Goal: Task Accomplishment & Management: Manage account settings

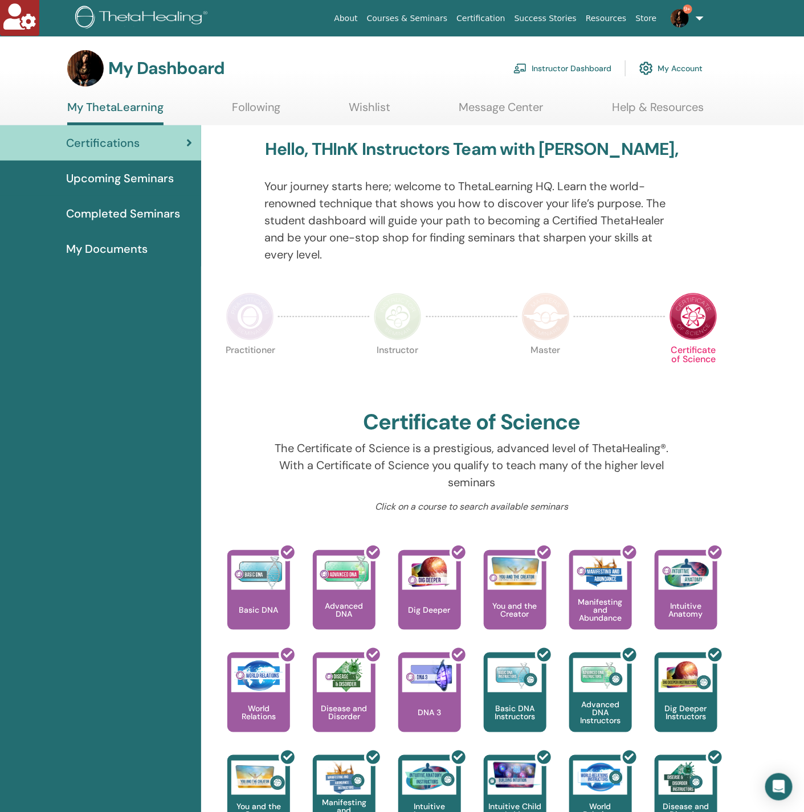
click at [554, 69] on link "Instructor Dashboard" at bounding box center [562, 68] width 98 height 25
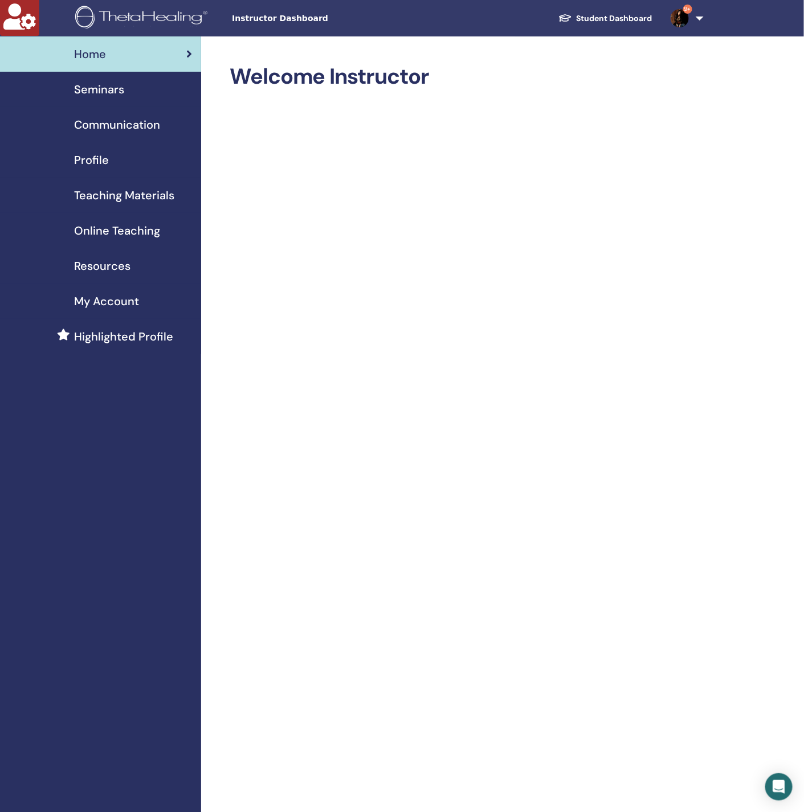
click at [160, 87] on div "Seminars" at bounding box center [100, 89] width 183 height 17
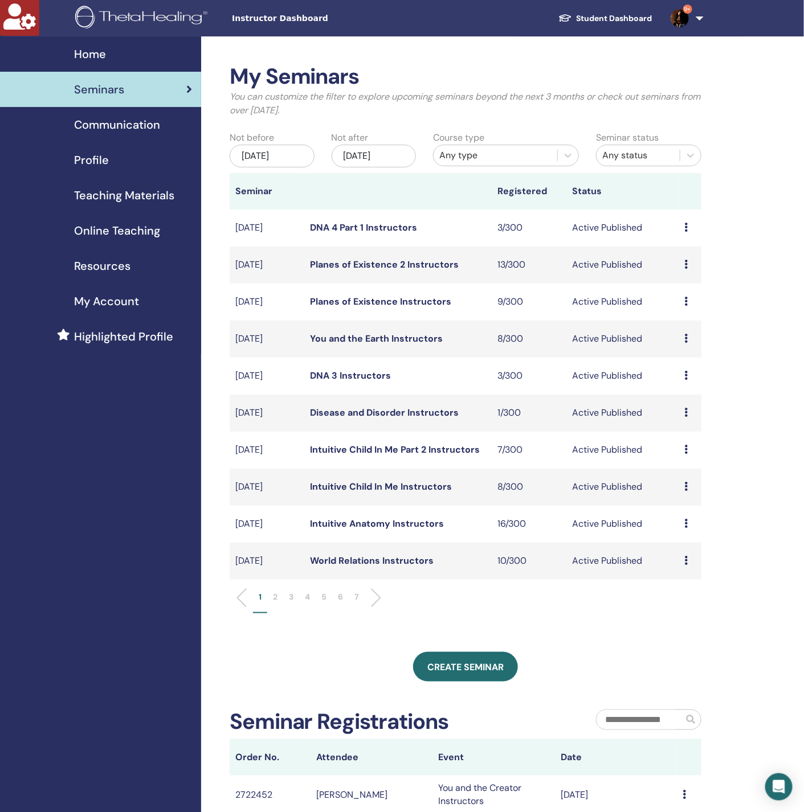
click at [382, 156] on div "[DATE]" at bounding box center [374, 156] width 85 height 23
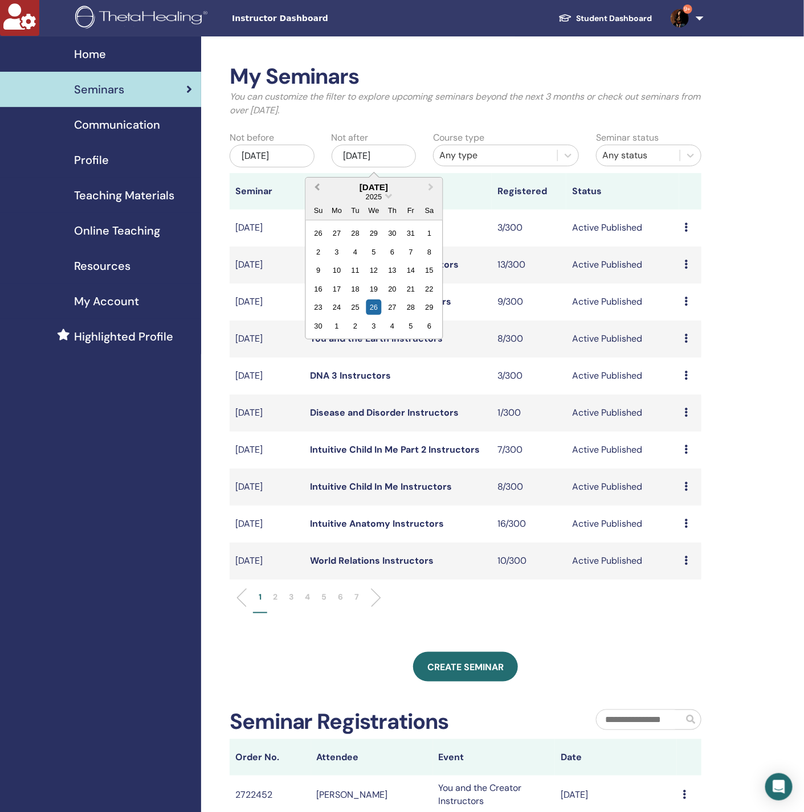
click at [318, 182] on button "Previous Month" at bounding box center [316, 188] width 18 height 18
click at [321, 233] on div "31" at bounding box center [318, 233] width 15 height 15
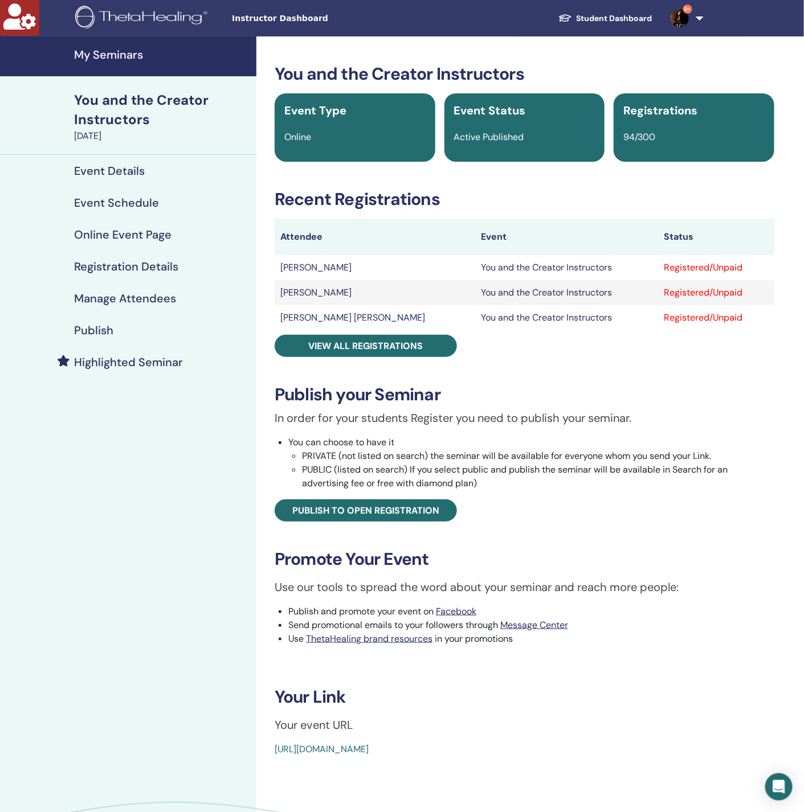
click at [139, 291] on link "Manage Attendees" at bounding box center [128, 299] width 256 height 32
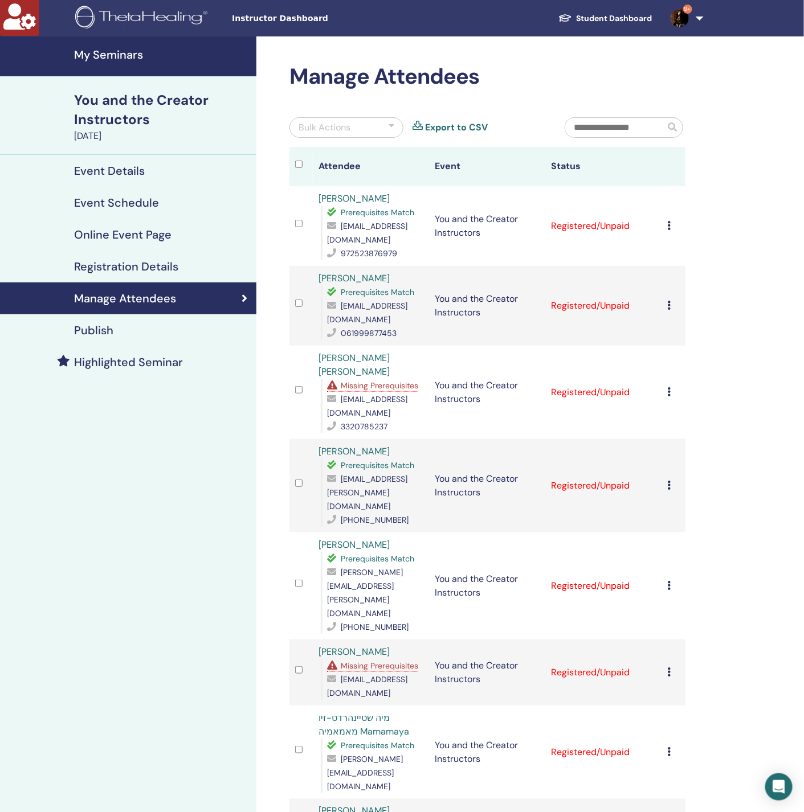
click at [397, 387] on span "Missing Prerequisites" at bounding box center [379, 386] width 77 height 10
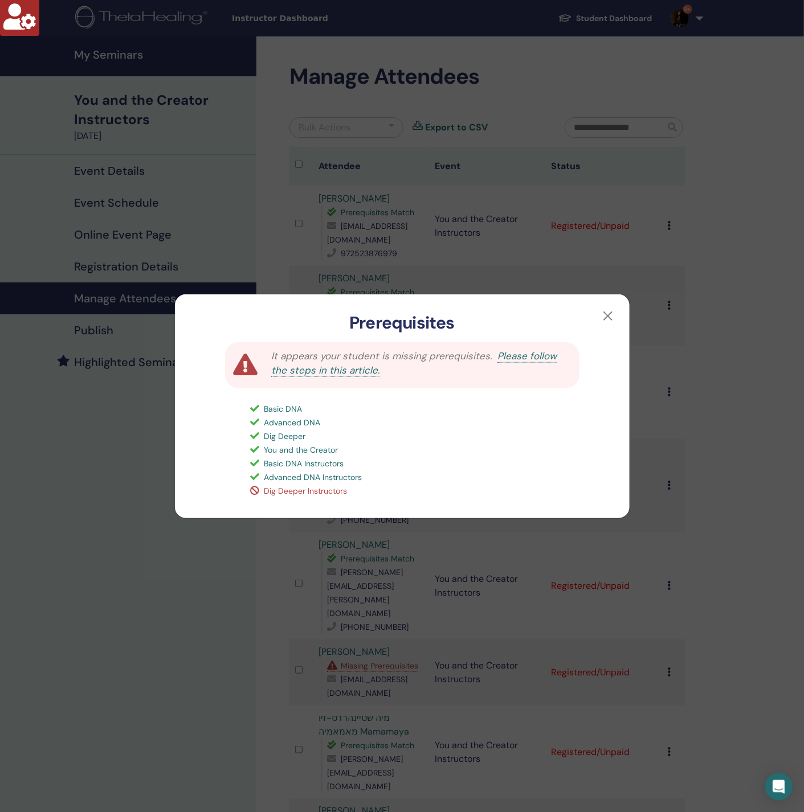
click at [144, 499] on div "Prerequisites It appears your student is missing prerequisites. Please follow t…" at bounding box center [402, 406] width 804 height 812
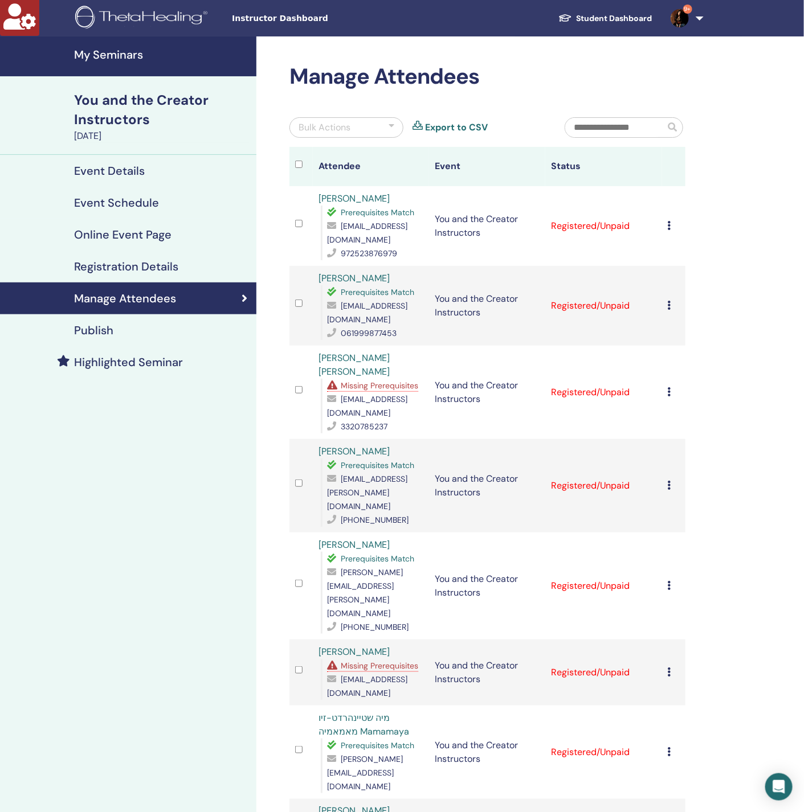
scroll to position [171, 0]
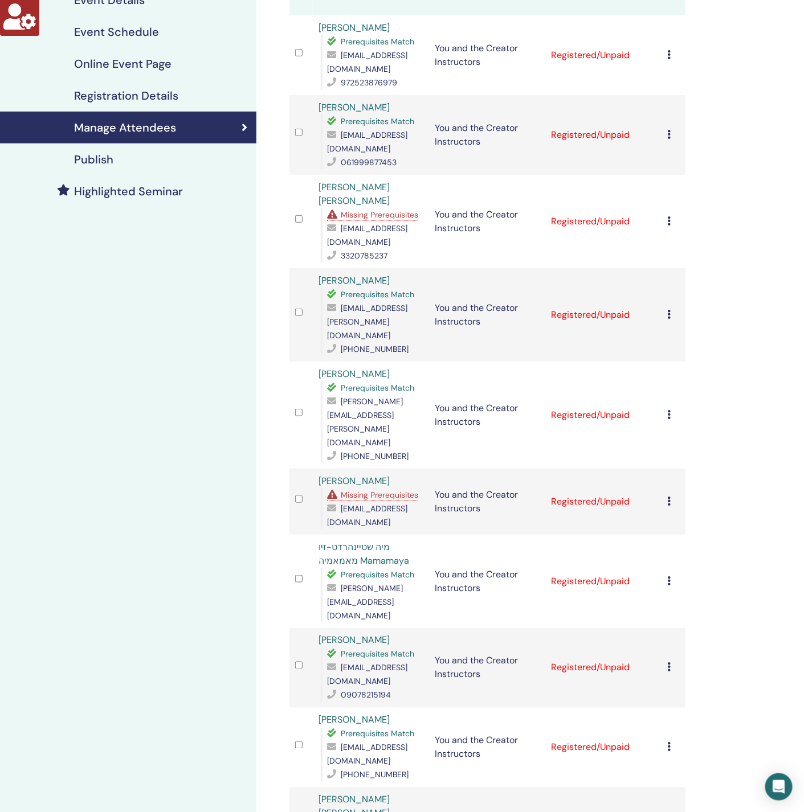
click at [379, 247] on span "amore_861@hotmail.com" at bounding box center [367, 235] width 80 height 24
copy span "amore_861@hotmail.com"
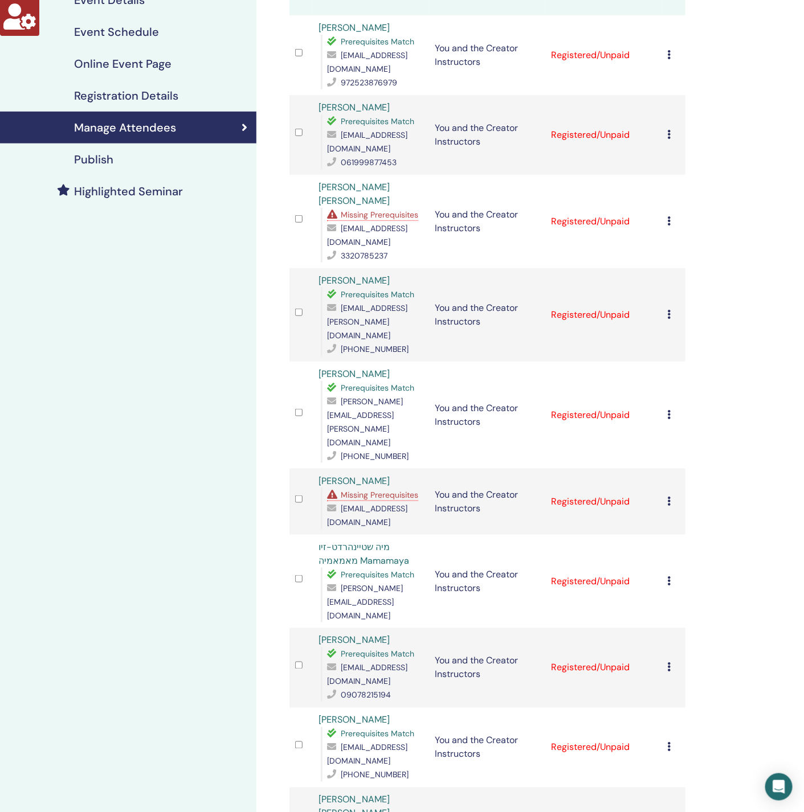
click at [382, 490] on span "Missing Prerequisites" at bounding box center [379, 495] width 77 height 10
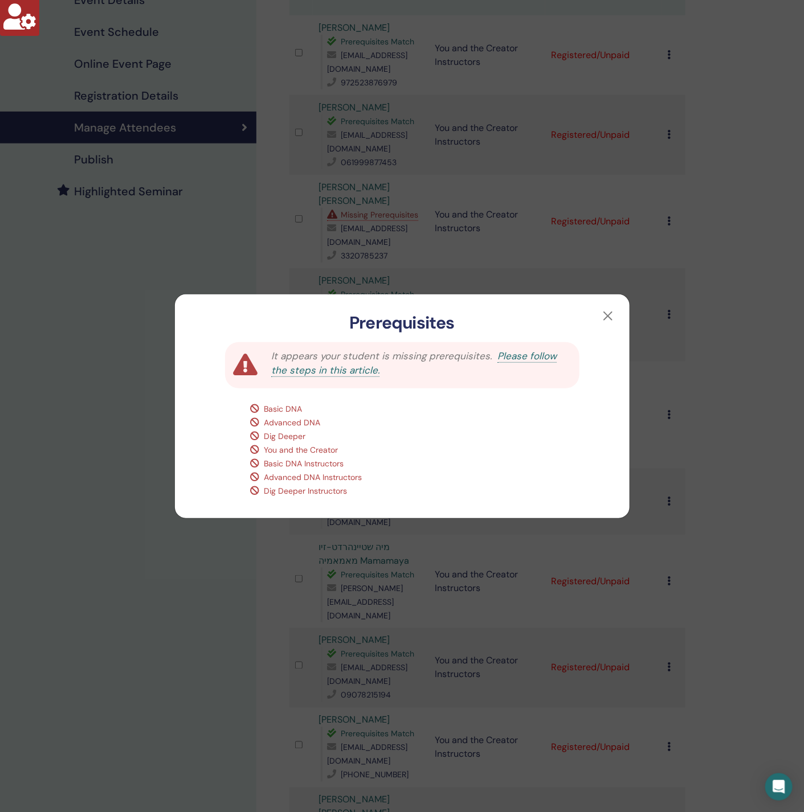
click at [168, 431] on div "Prerequisites It appears your student is missing prerequisites. Please follow t…" at bounding box center [402, 406] width 804 height 812
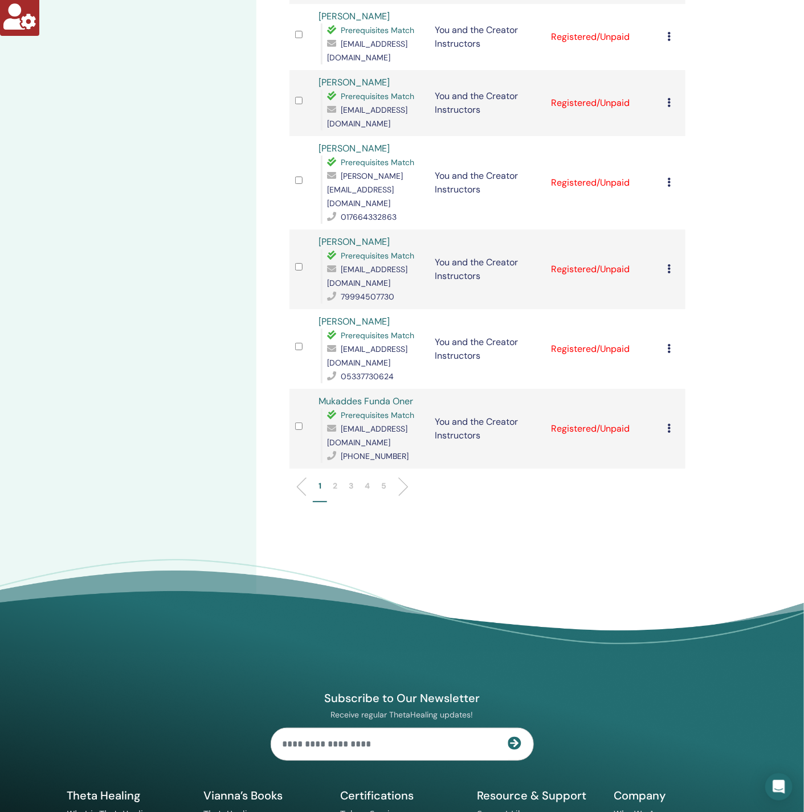
click at [330, 480] on li "2" at bounding box center [335, 491] width 16 height 22
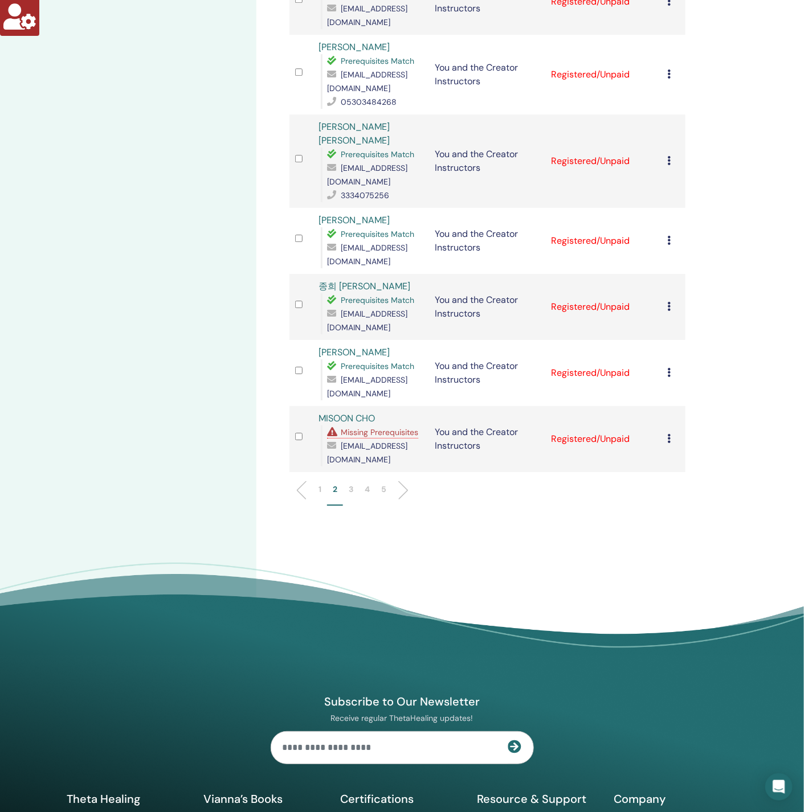
scroll to position [1087, 0]
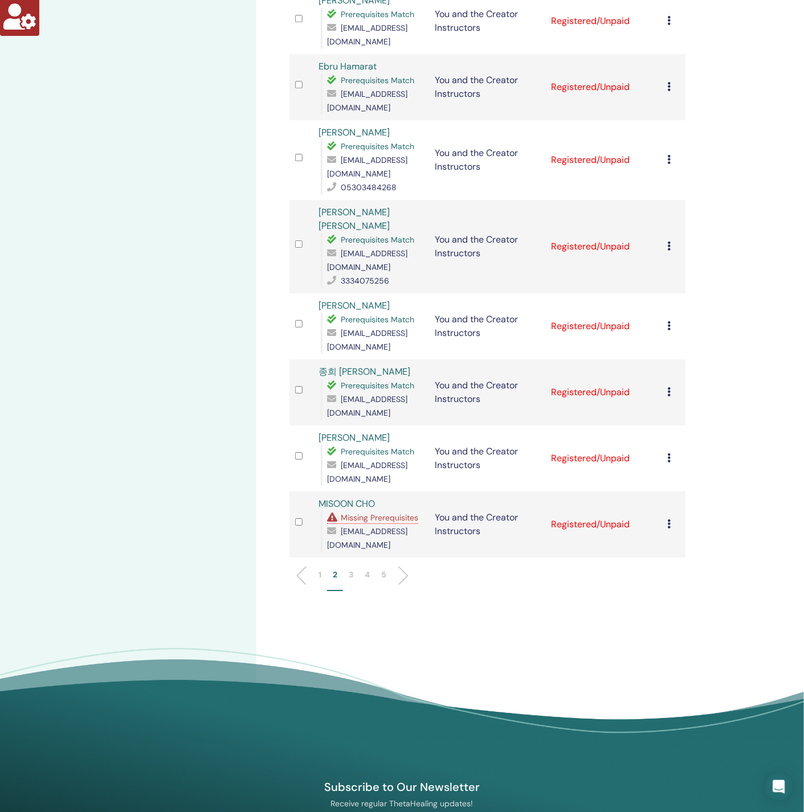
click at [369, 513] on span "Missing Prerequisites" at bounding box center [379, 518] width 77 height 10
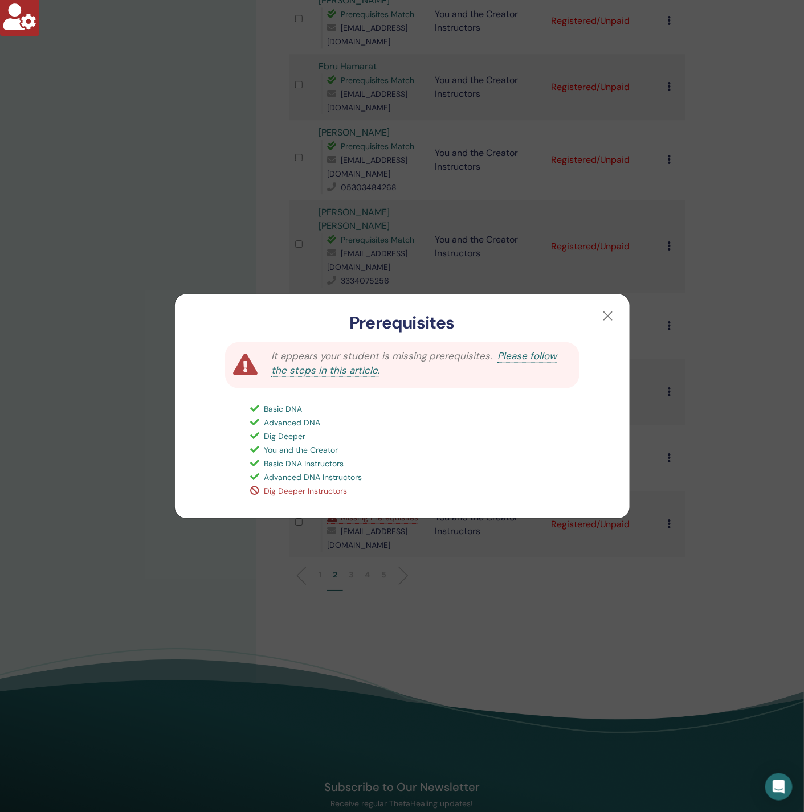
click at [103, 443] on div "Prerequisites It appears your student is missing prerequisites. Please follow t…" at bounding box center [402, 406] width 804 height 812
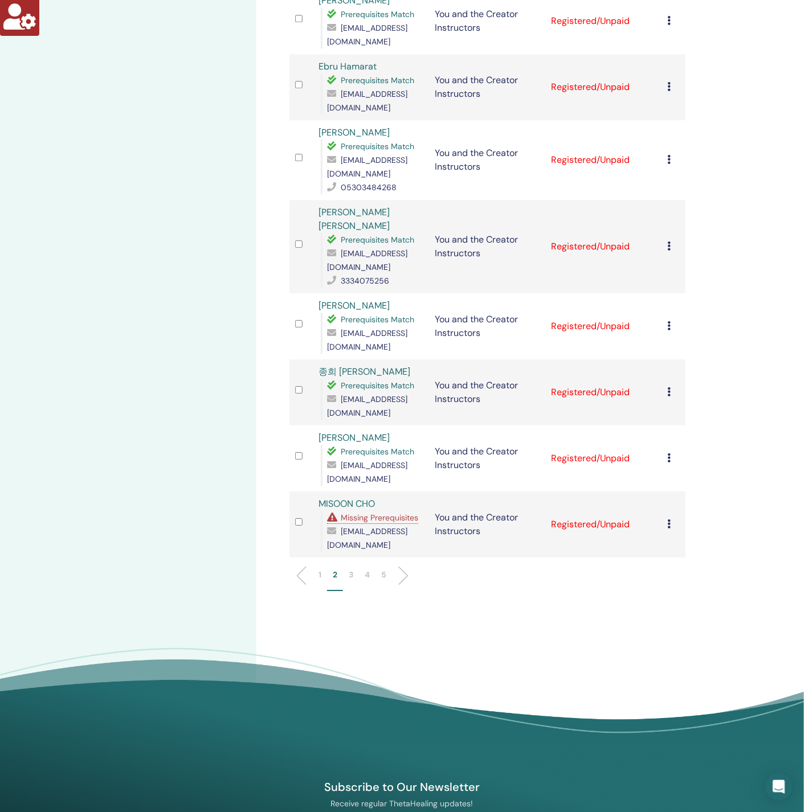
click at [366, 526] on span "claracho301@naver.com" at bounding box center [367, 538] width 80 height 24
copy span "claracho301@naver.com"
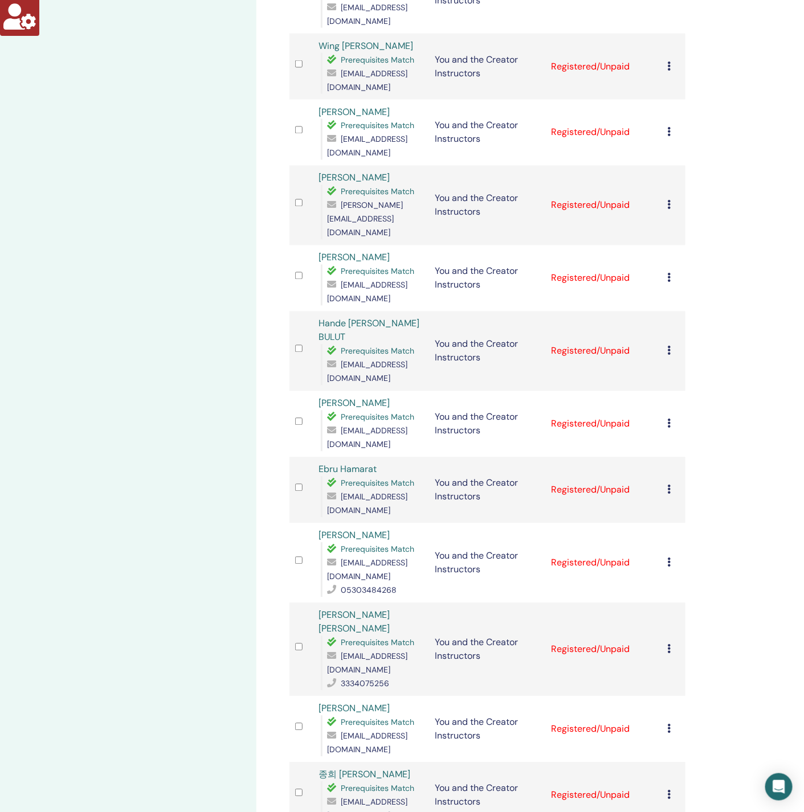
scroll to position [1173, 0]
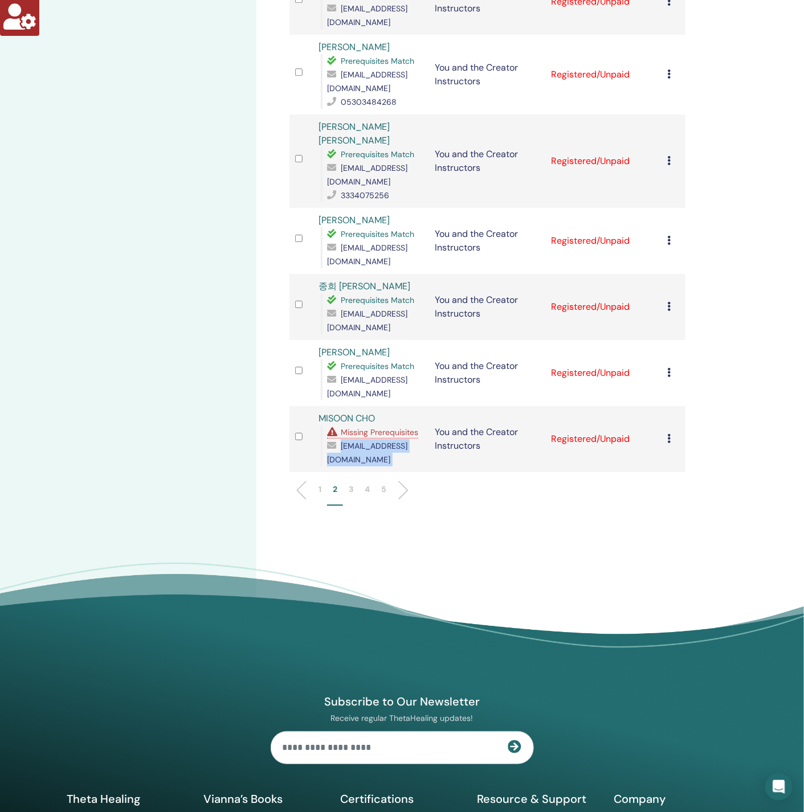
click at [348, 484] on li "3" at bounding box center [351, 495] width 16 height 22
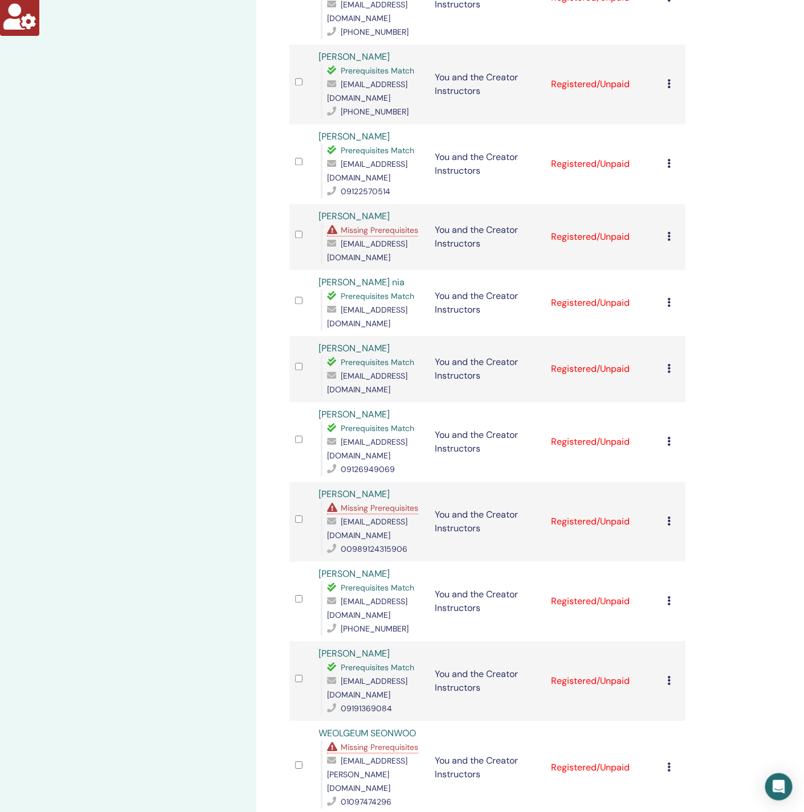
scroll to position [745, 0]
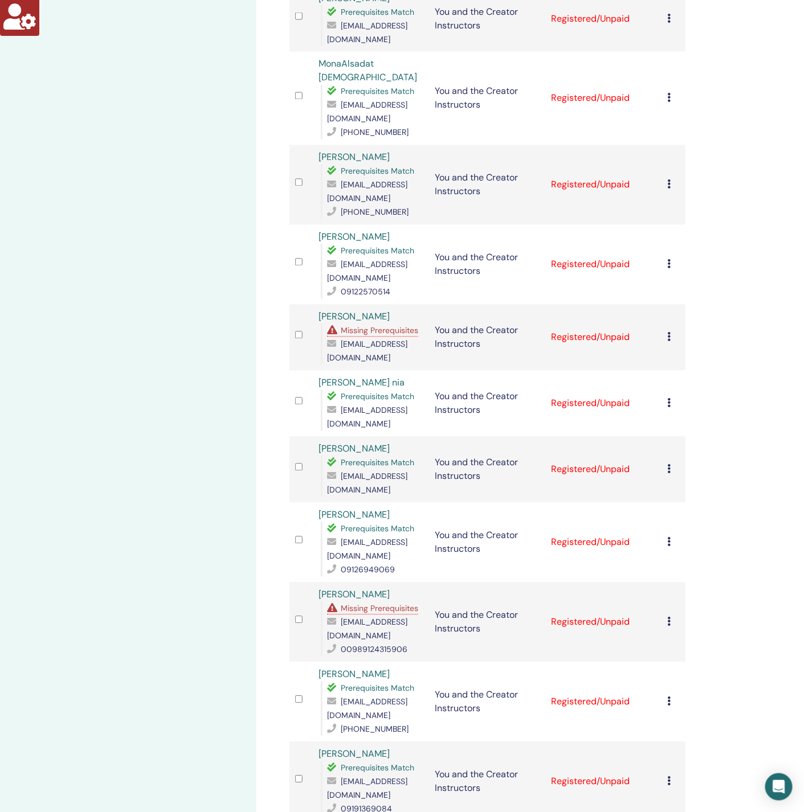
click at [366, 604] on span "Missing Prerequisites" at bounding box center [379, 609] width 77 height 10
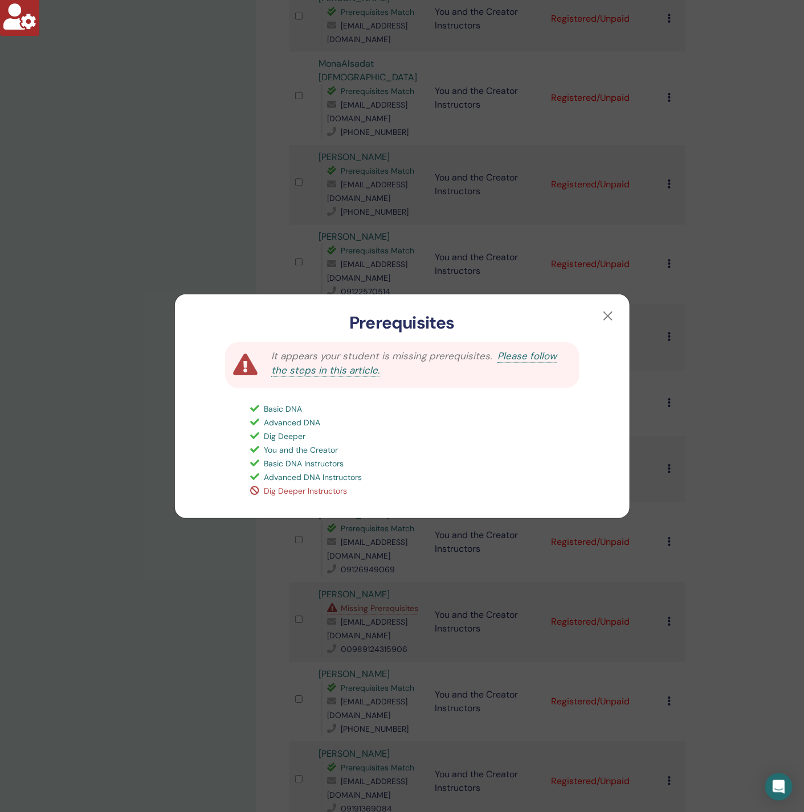
click at [226, 576] on div "Prerequisites It appears your student is missing prerequisites. Please follow t…" at bounding box center [402, 406] width 804 height 812
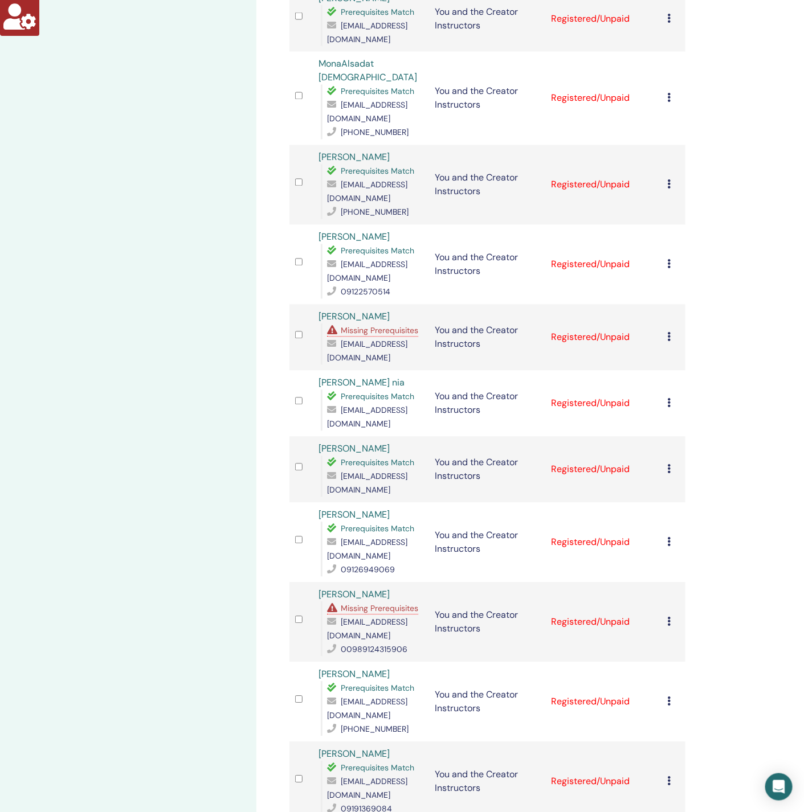
click at [383, 326] on span "Missing Prerequisites" at bounding box center [379, 331] width 77 height 10
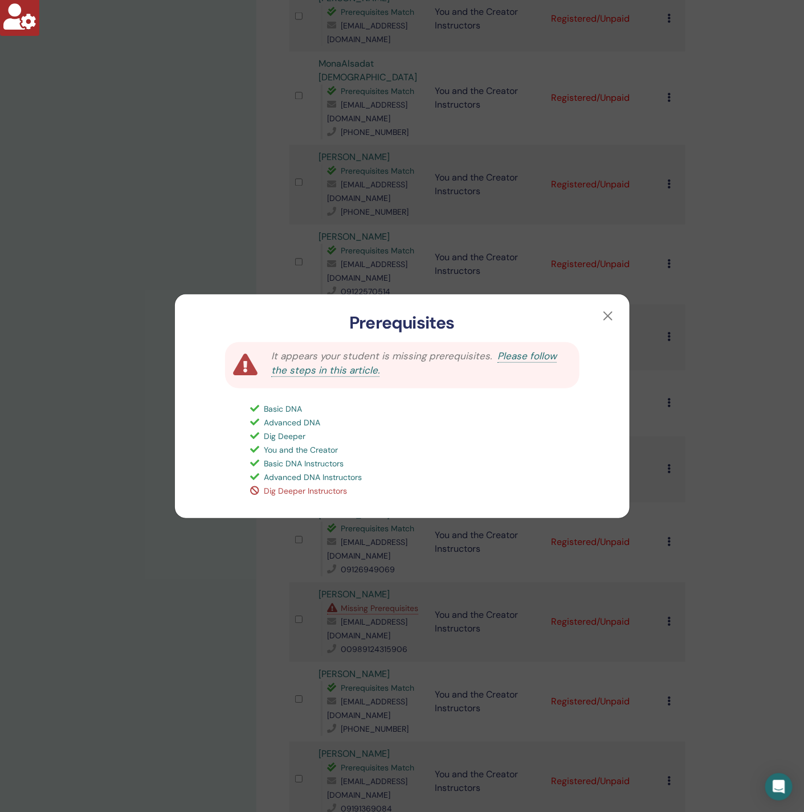
click at [136, 354] on div "Prerequisites It appears your student is missing prerequisites. Please follow t…" at bounding box center [402, 406] width 804 height 812
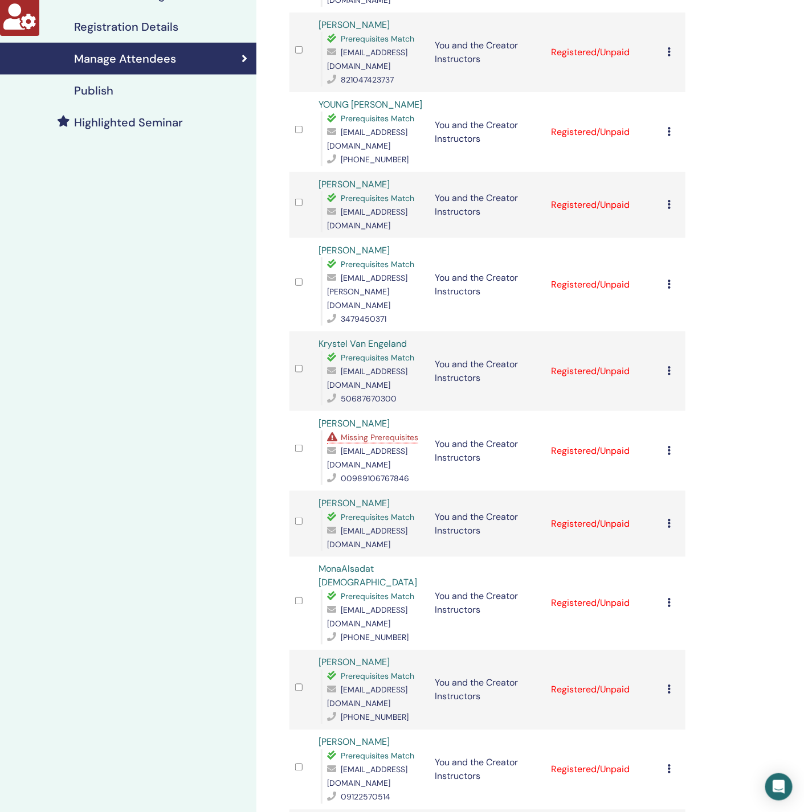
scroll to position [232, 0]
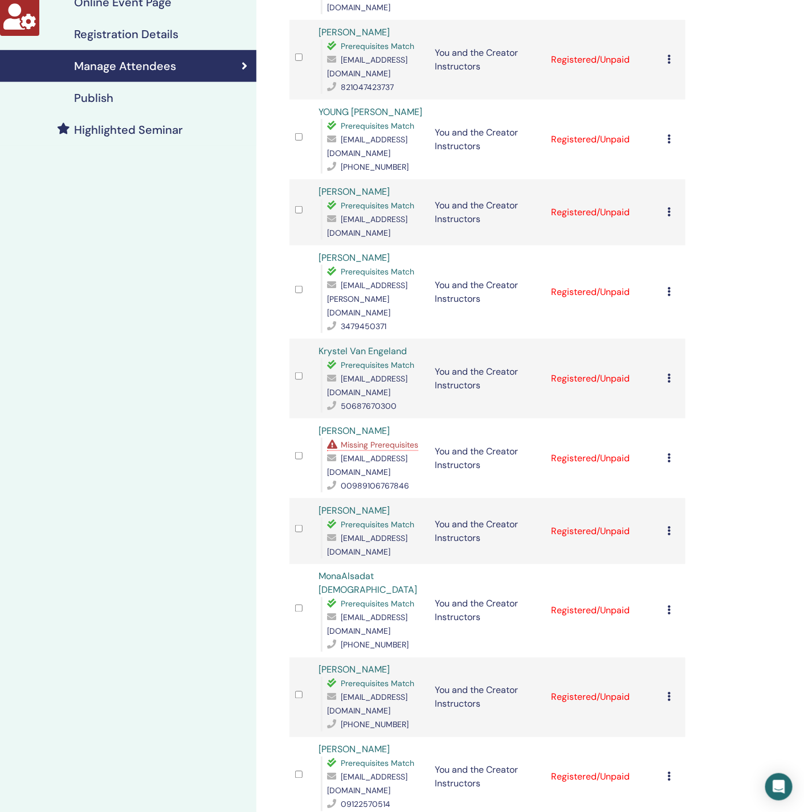
click at [377, 440] on span "Missing Prerequisites" at bounding box center [379, 445] width 77 height 10
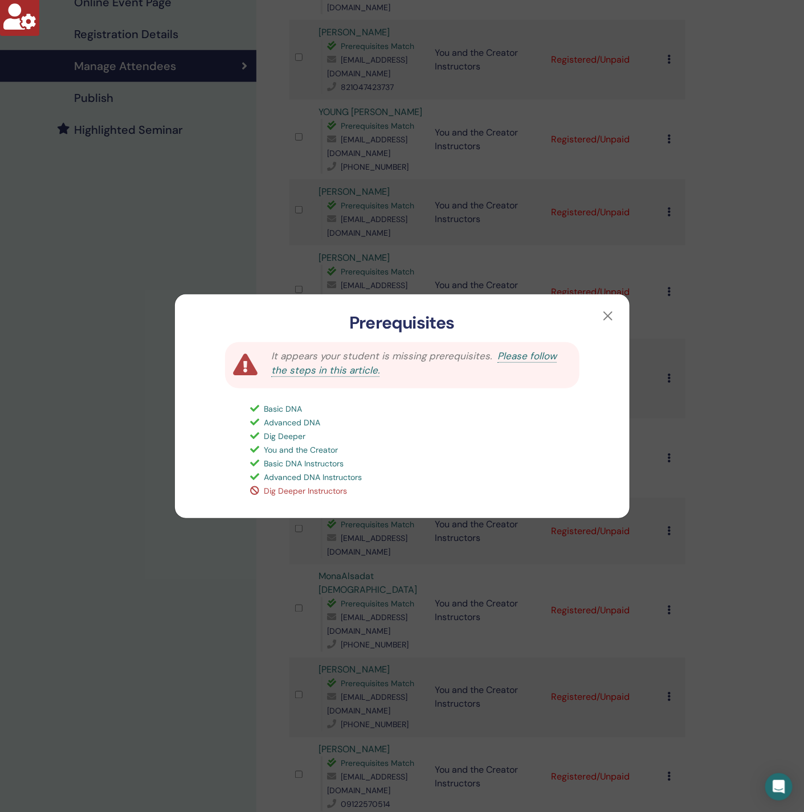
click at [129, 459] on div "Prerequisites It appears your student is missing prerequisites. Please follow t…" at bounding box center [402, 406] width 804 height 812
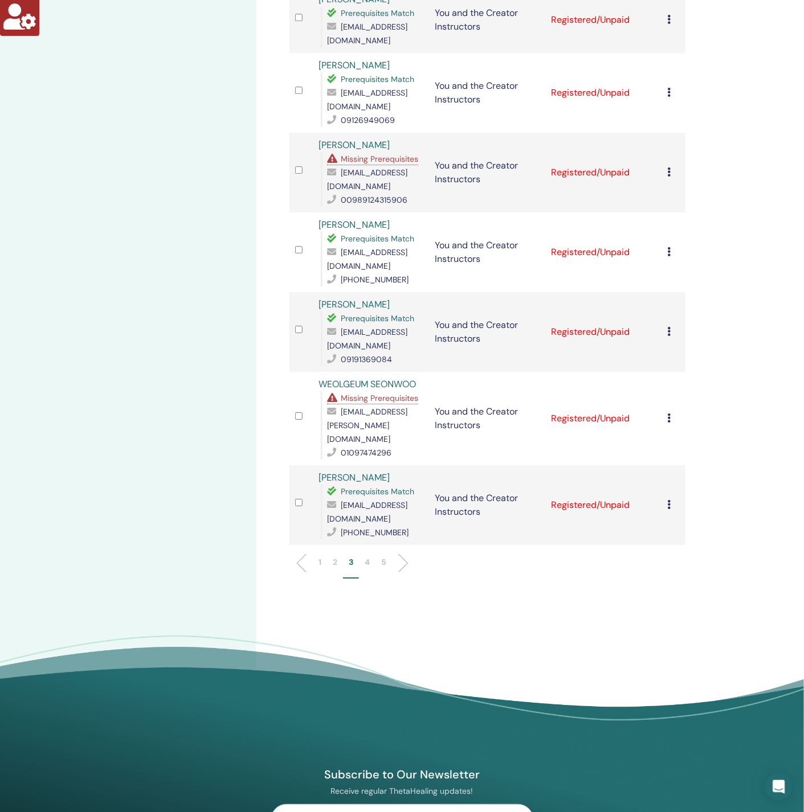
scroll to position [1345, 0]
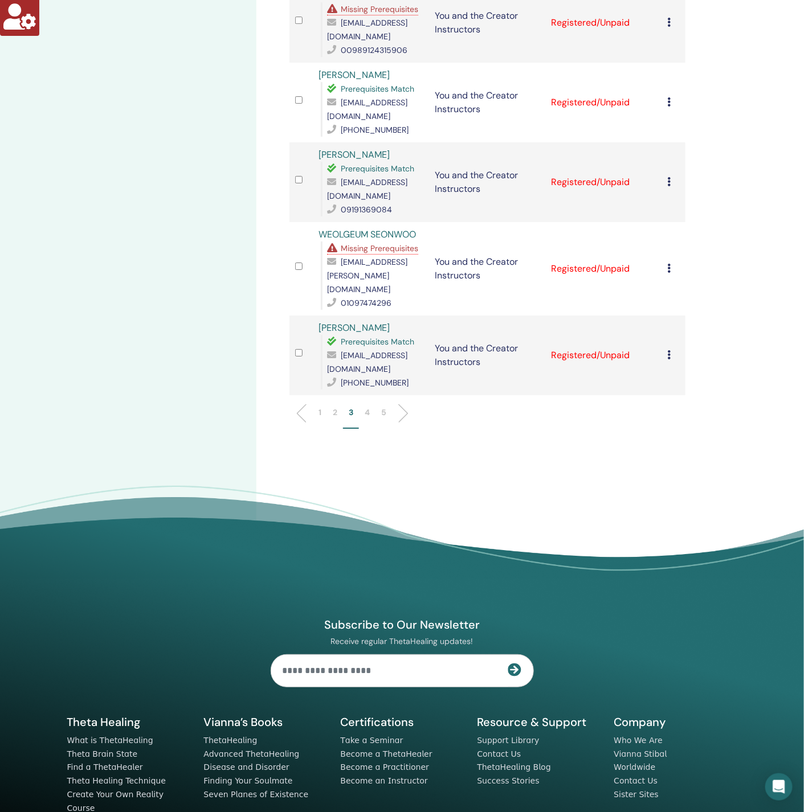
click at [366, 407] on p "4" at bounding box center [367, 413] width 5 height 12
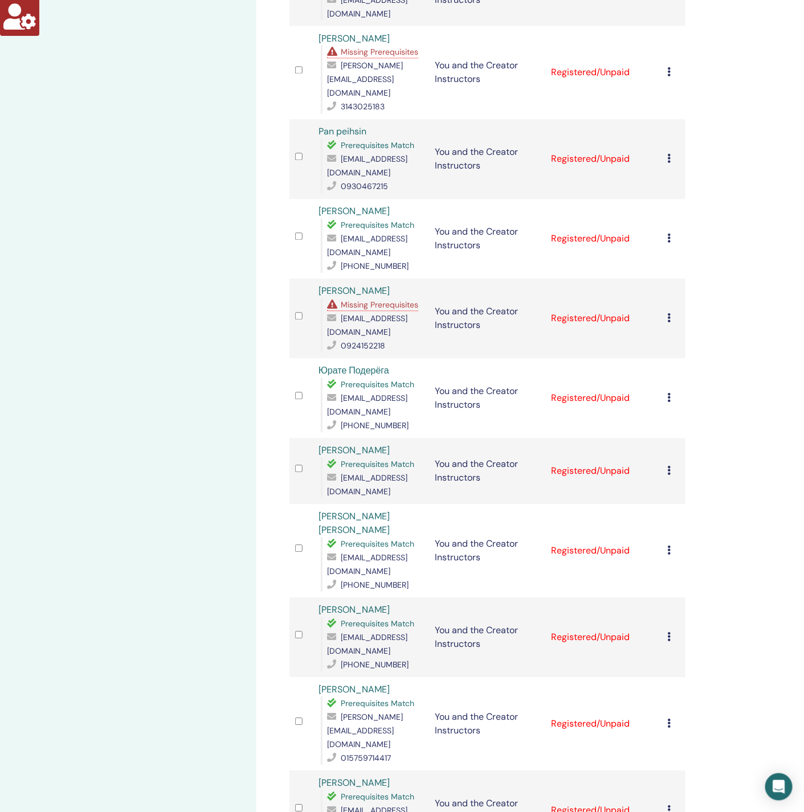
scroll to position [747, 0]
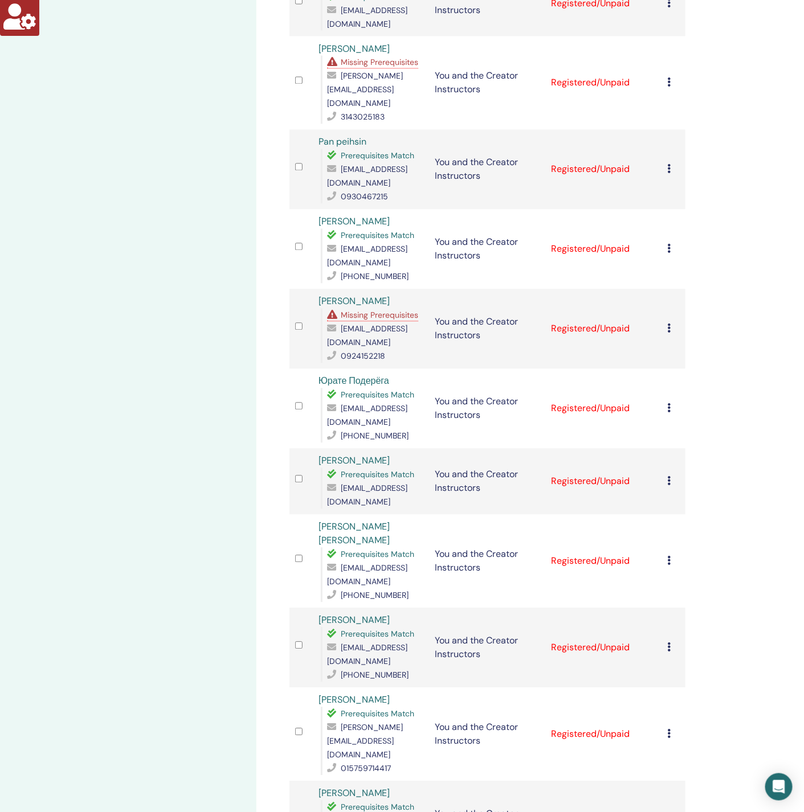
click at [371, 315] on span "Missing Prerequisites" at bounding box center [379, 316] width 77 height 10
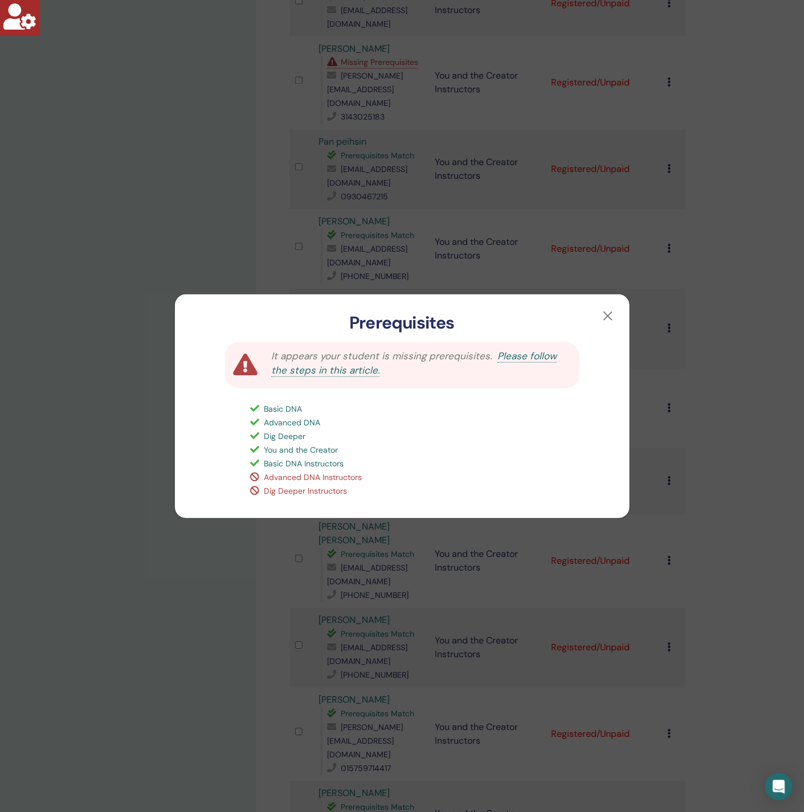
click at [151, 409] on div "Prerequisites It appears your student is missing prerequisites. Please follow t…" at bounding box center [402, 406] width 804 height 812
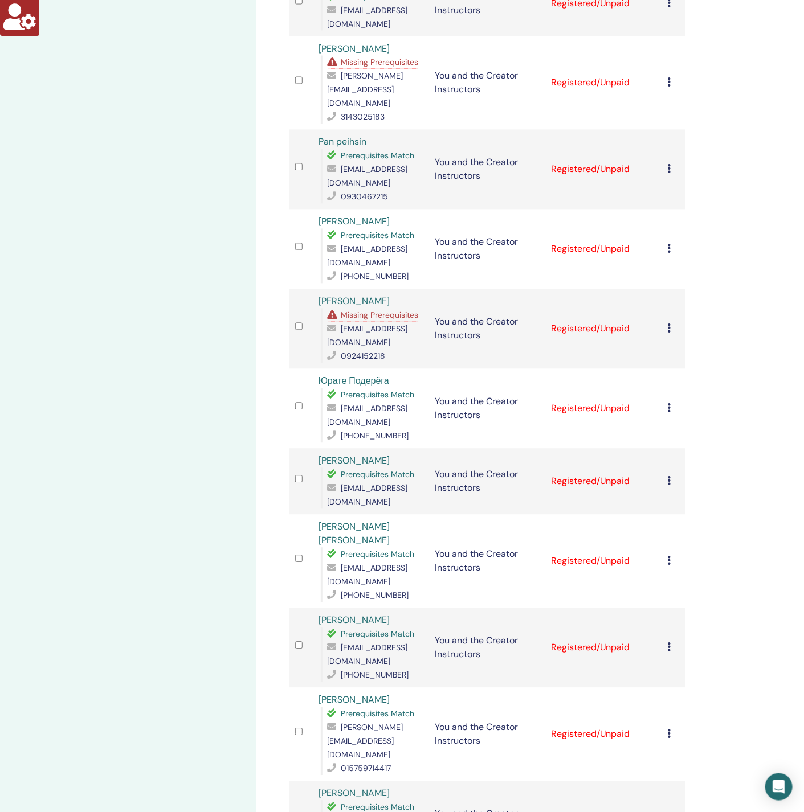
click at [357, 342] on span "nyangeltree@gmail.com" at bounding box center [367, 336] width 80 height 24
copy span "nyangeltree@gmail.com"
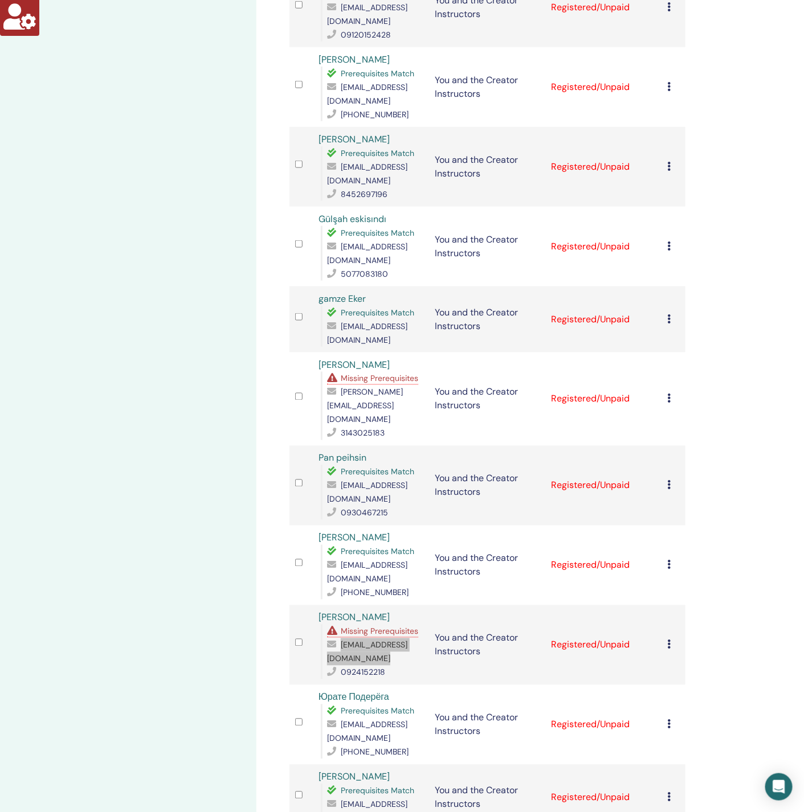
scroll to position [405, 0]
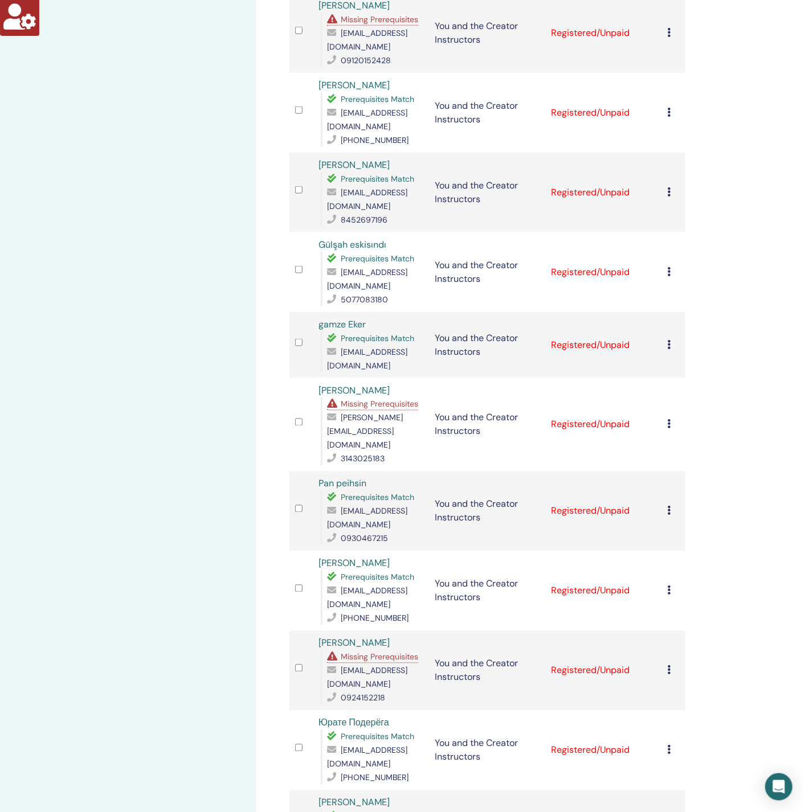
click at [366, 409] on span "Missing Prerequisites" at bounding box center [379, 404] width 77 height 10
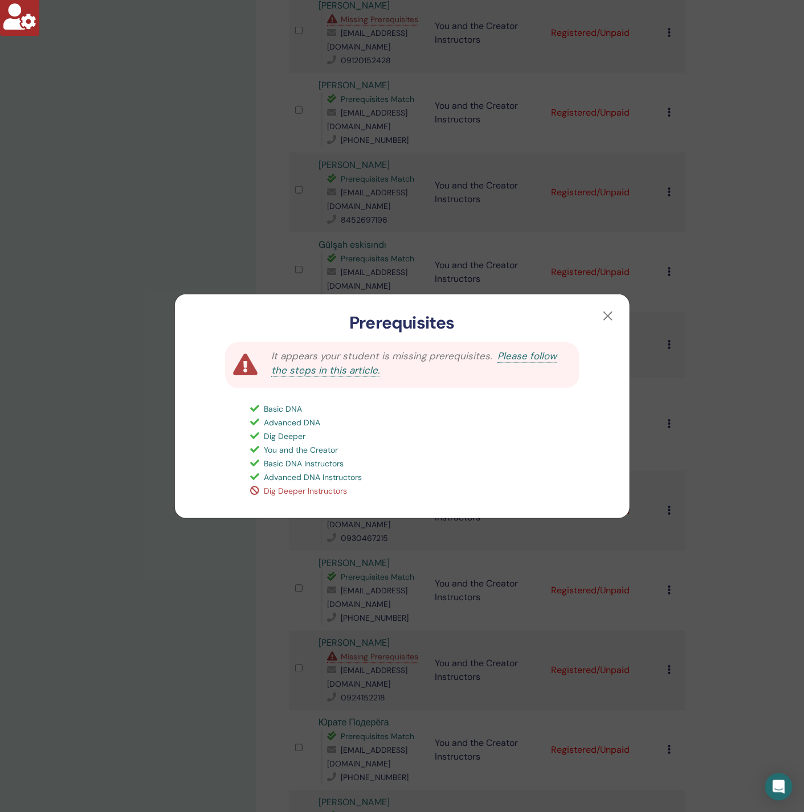
click at [160, 492] on div "Prerequisites It appears your student is missing prerequisites. Please follow t…" at bounding box center [402, 406] width 804 height 812
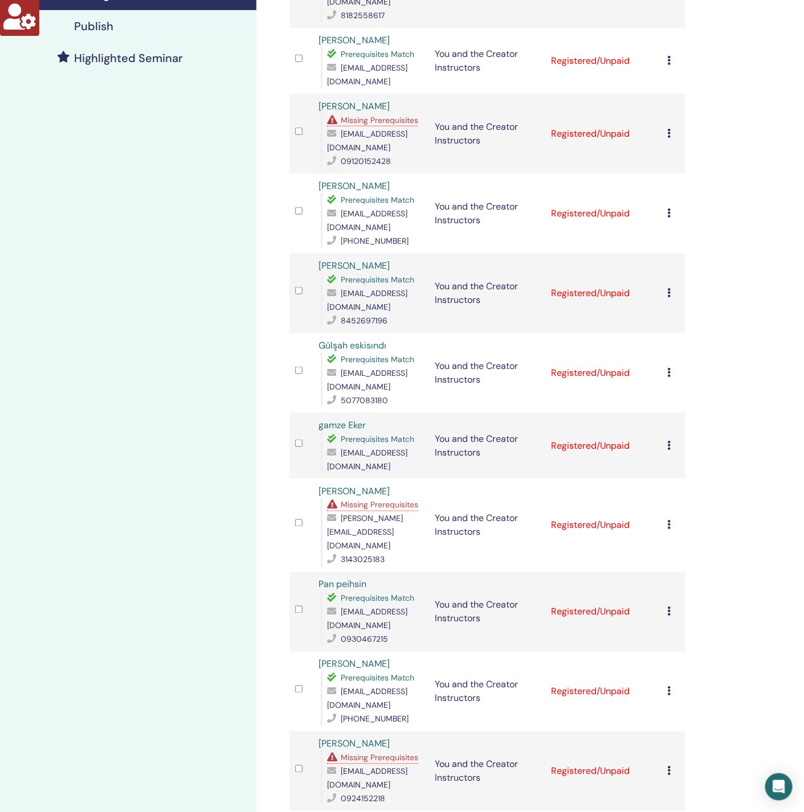
scroll to position [149, 0]
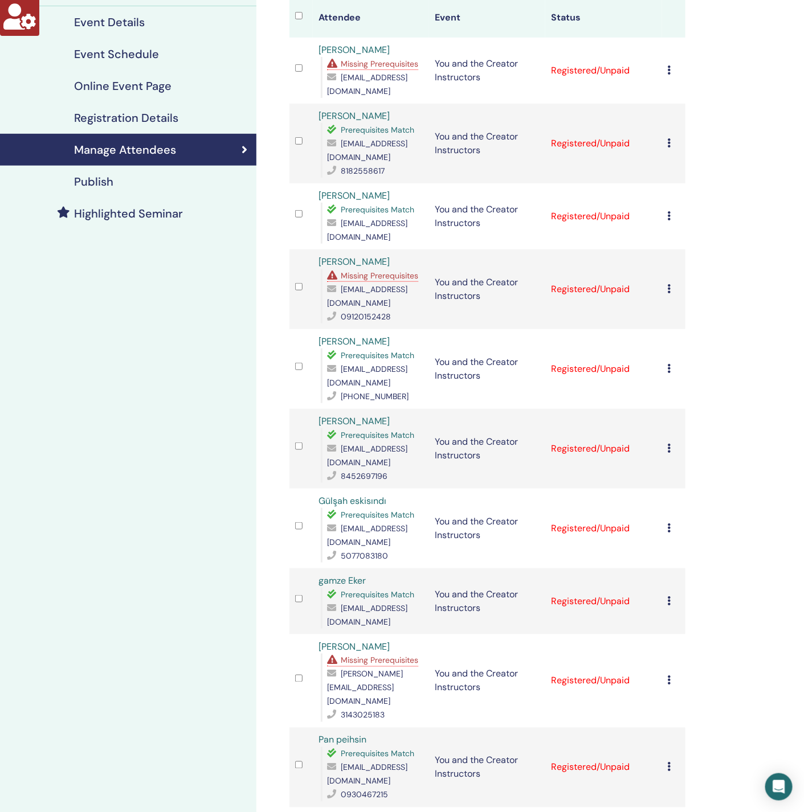
click at [364, 272] on span "Missing Prerequisites" at bounding box center [379, 276] width 77 height 10
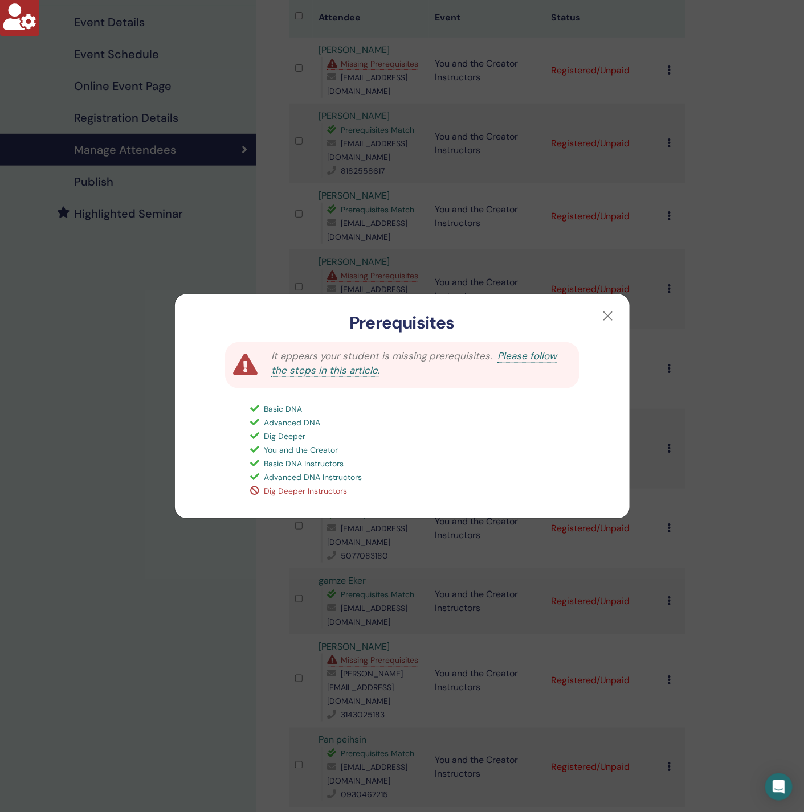
click at [79, 405] on div "Prerequisites It appears your student is missing prerequisites. Please follow t…" at bounding box center [402, 406] width 804 height 812
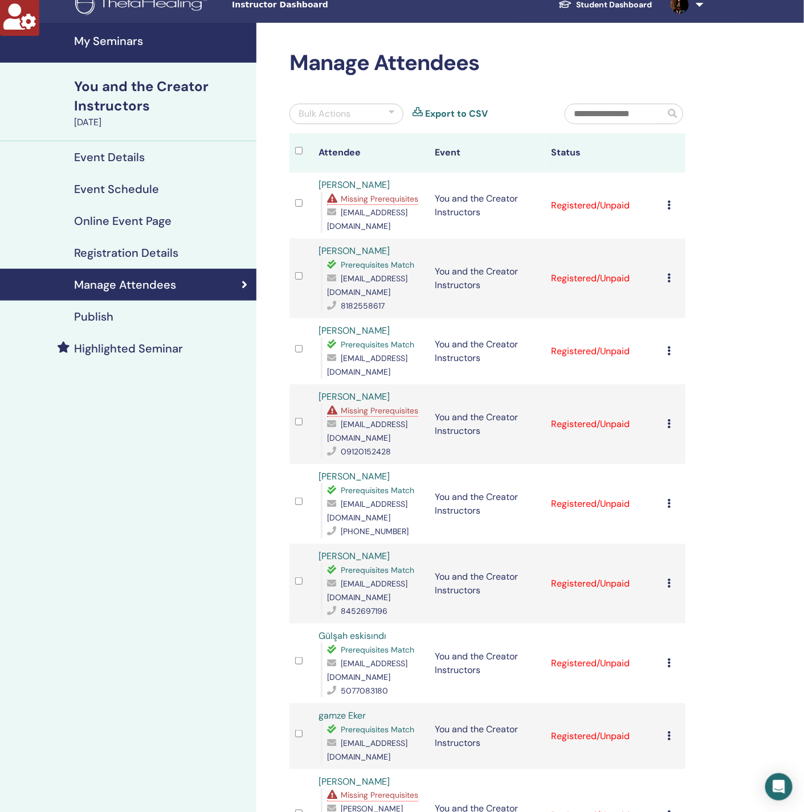
scroll to position [0, 0]
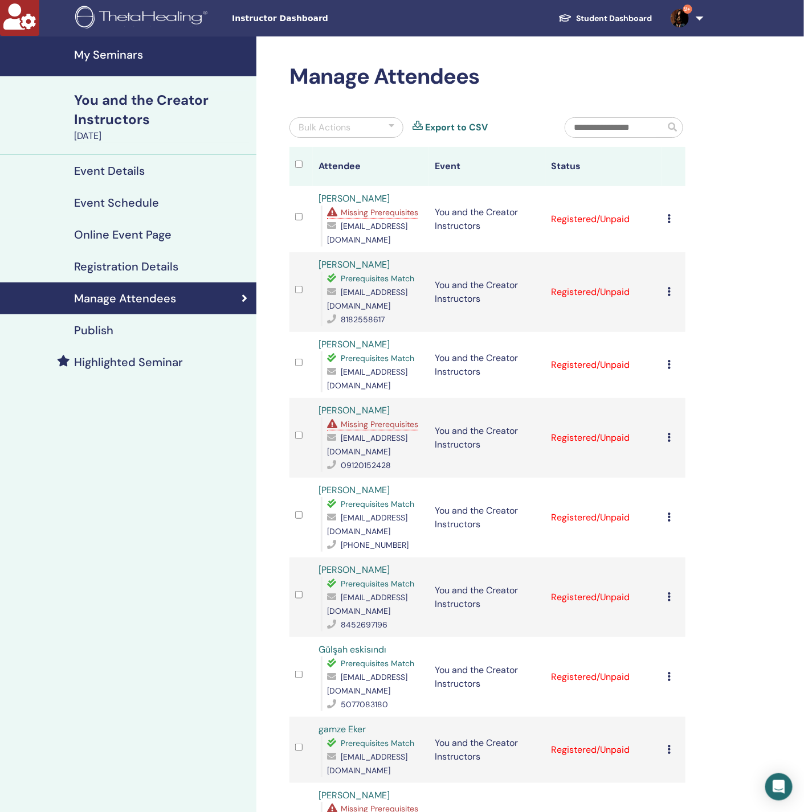
click at [385, 218] on span "Missing Prerequisites" at bounding box center [379, 212] width 77 height 10
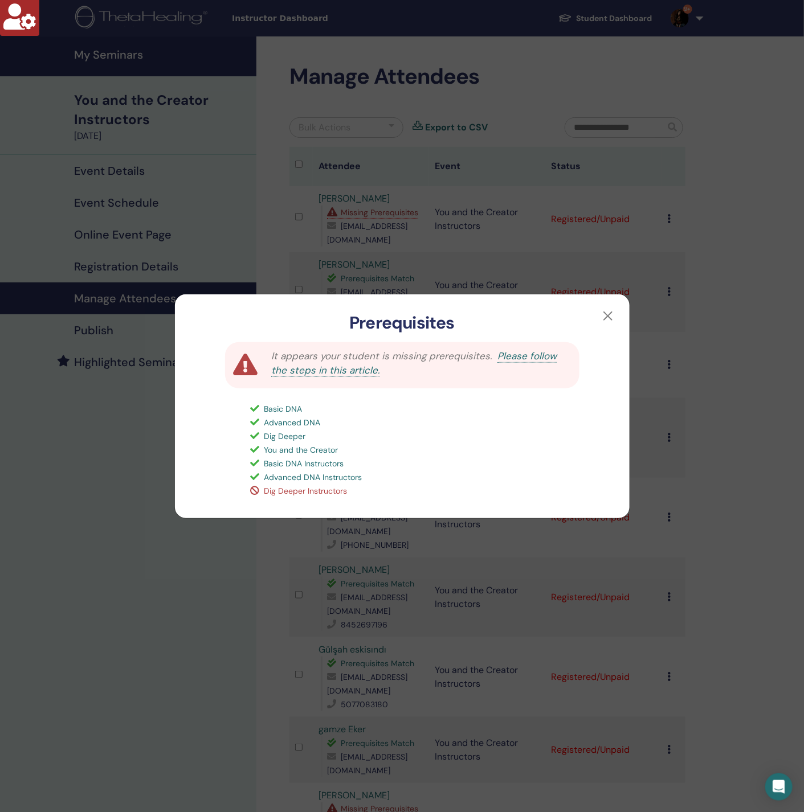
click at [119, 458] on div "Prerequisites It appears your student is missing prerequisites. Please follow t…" at bounding box center [402, 406] width 804 height 812
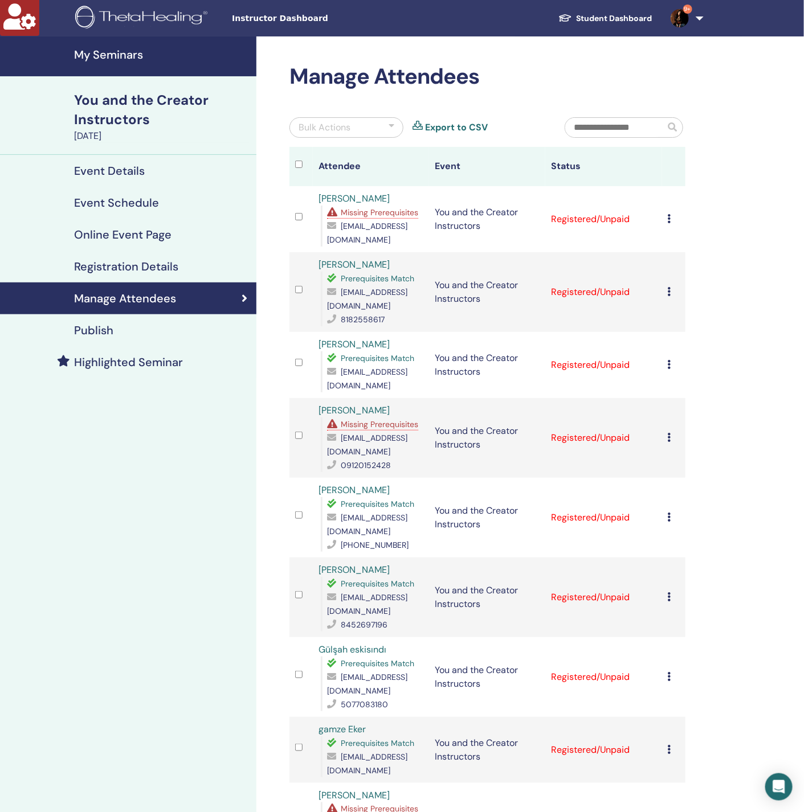
click at [377, 239] on span "kontakt@mandalovespa.pl" at bounding box center [367, 233] width 80 height 24
copy span "kontakt@mandalovespa.pl"
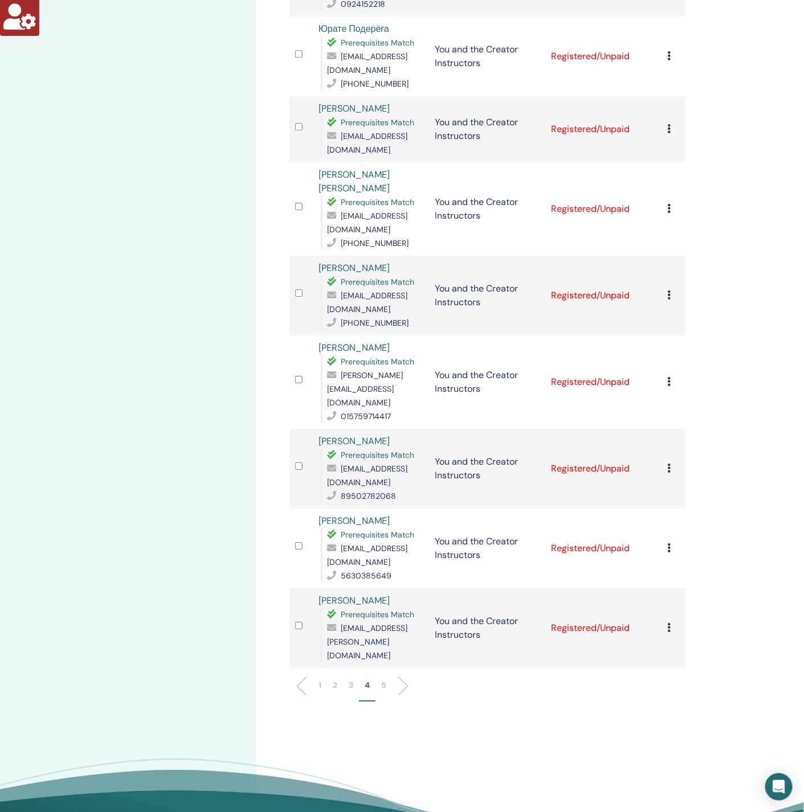
scroll to position [1282, 0]
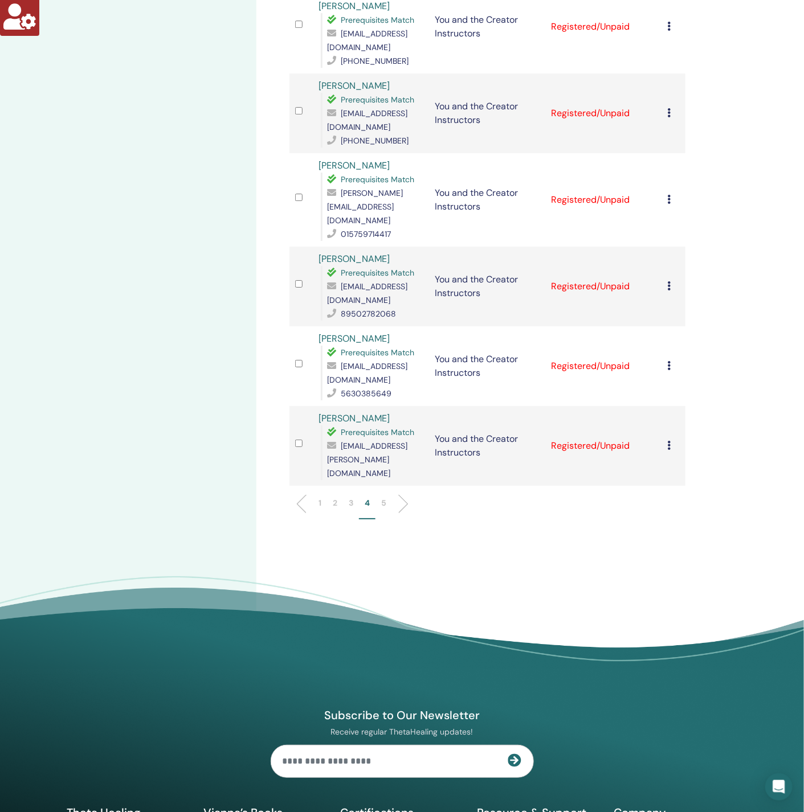
click at [385, 497] on p "5" at bounding box center [383, 503] width 5 height 12
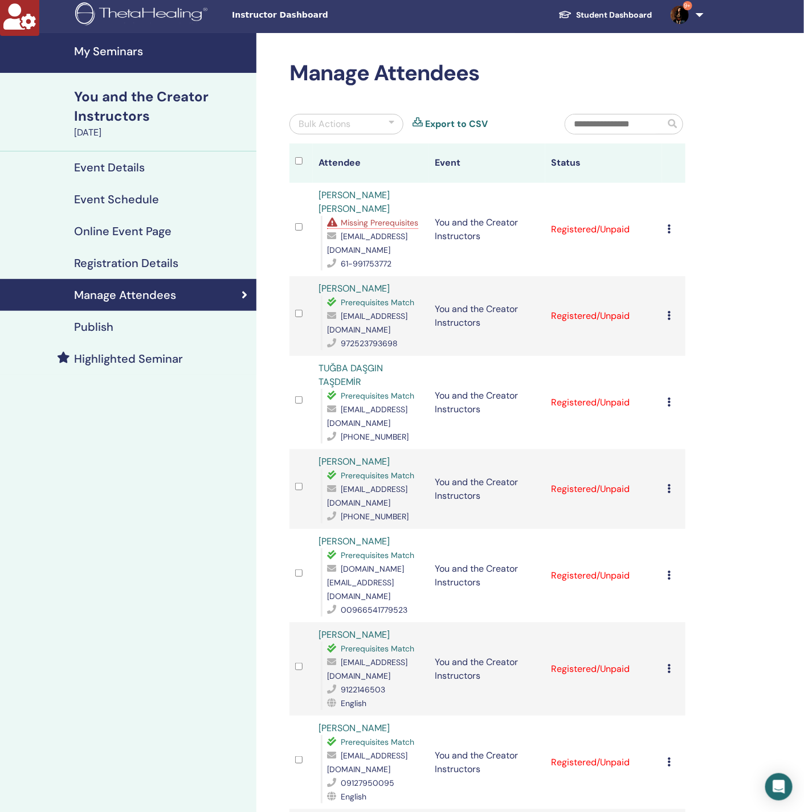
scroll to position [0, 0]
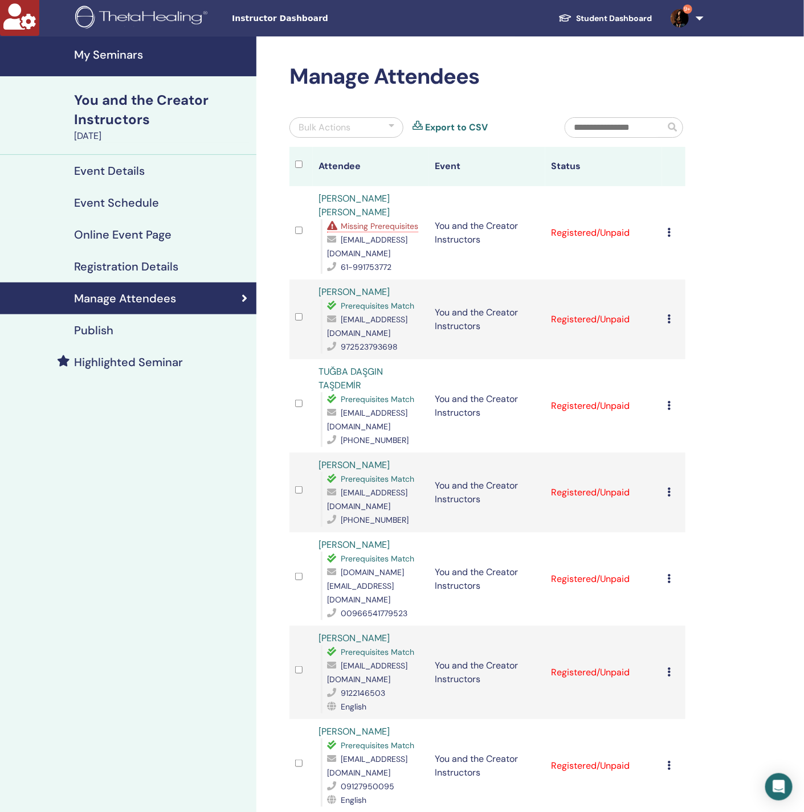
click at [363, 221] on span "Missing Prerequisites" at bounding box center [379, 226] width 77 height 10
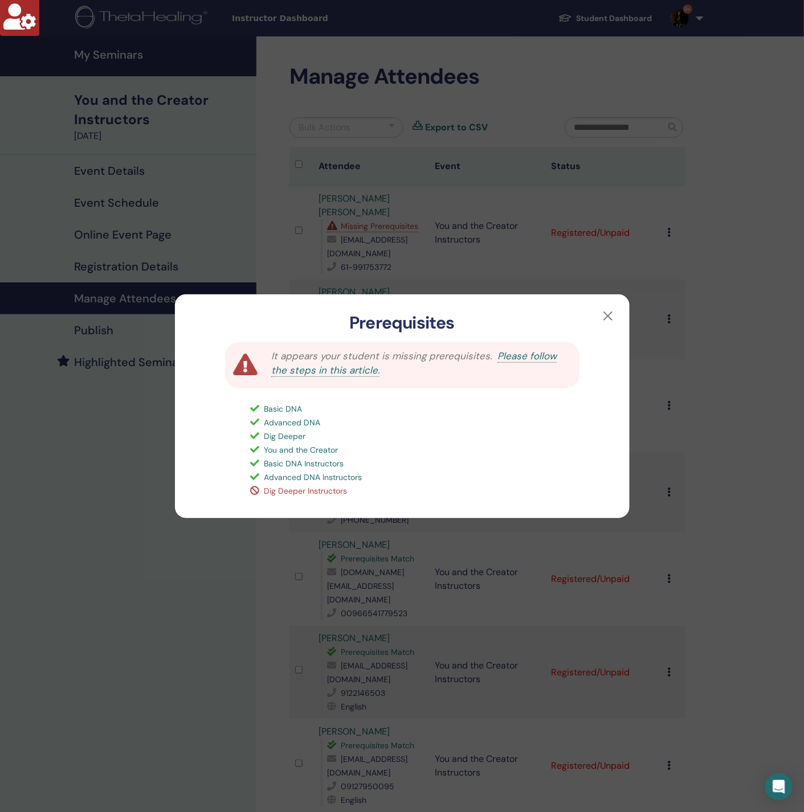
click at [124, 542] on div "Prerequisites It appears your student is missing prerequisites. Please follow t…" at bounding box center [402, 406] width 804 height 812
